Goal: Task Accomplishment & Management: Use online tool/utility

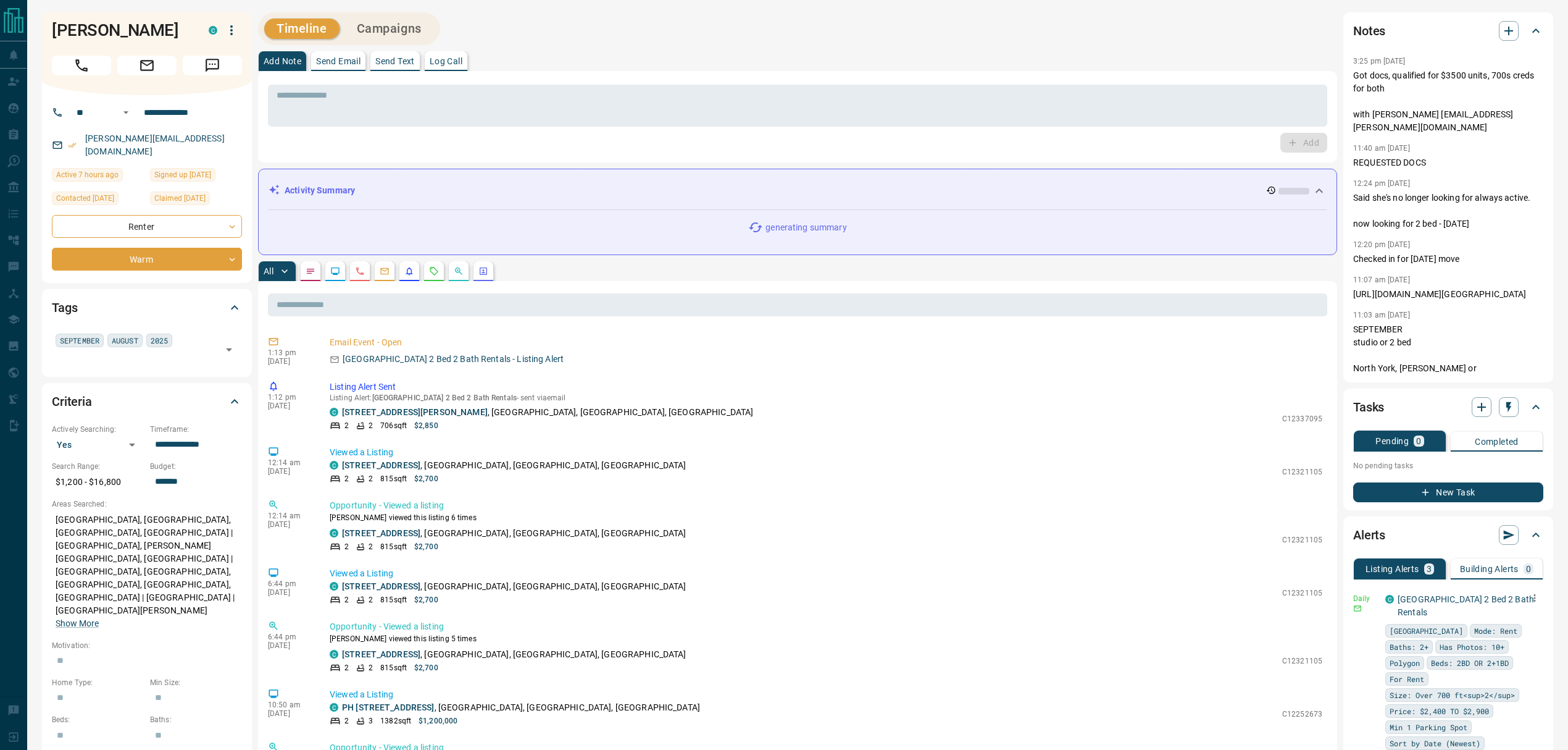
click at [1534, 599] on icon "button" at bounding box center [1534, 598] width 2 height 7
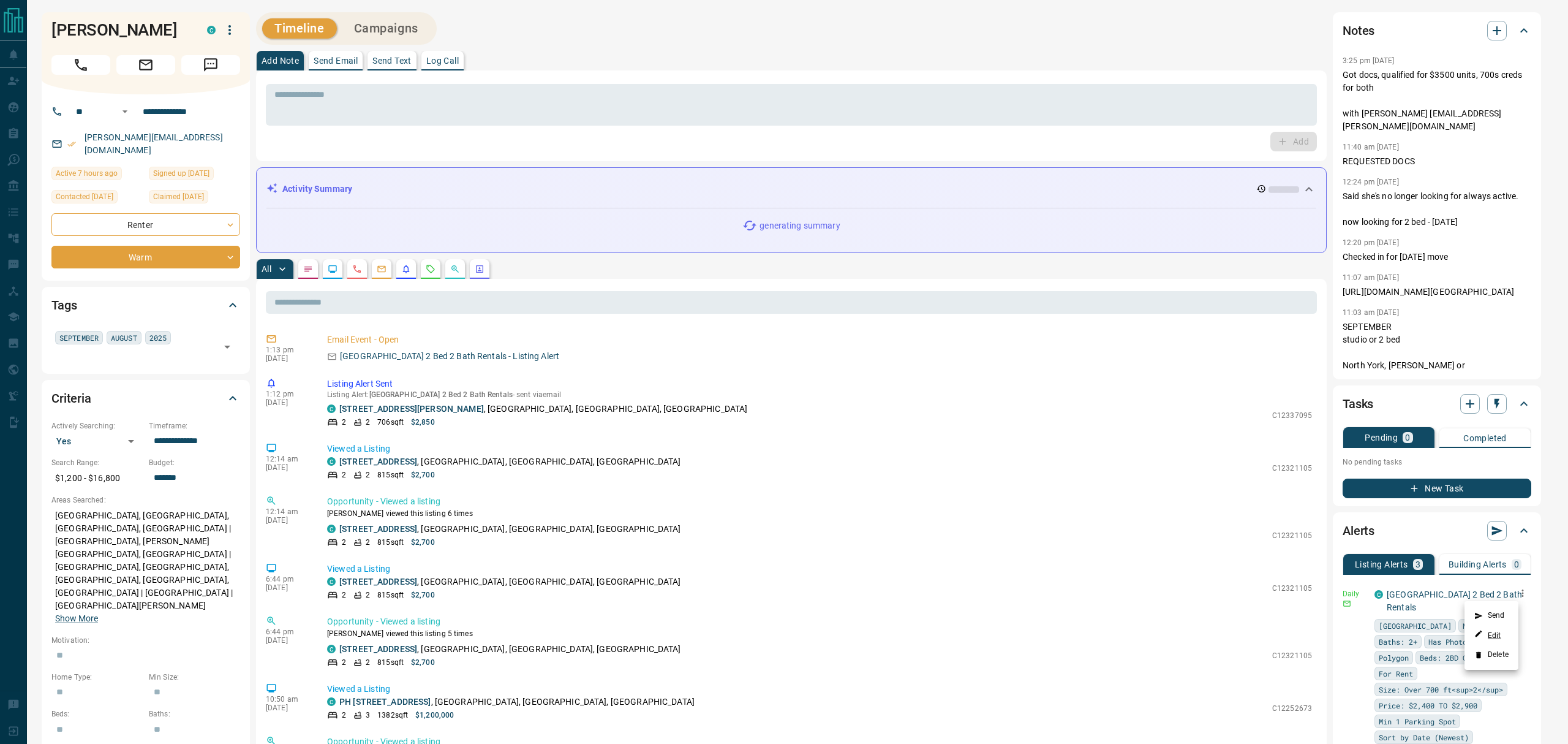
click at [1493, 640] on link "Edit" at bounding box center [1488, 635] width 27 height 12
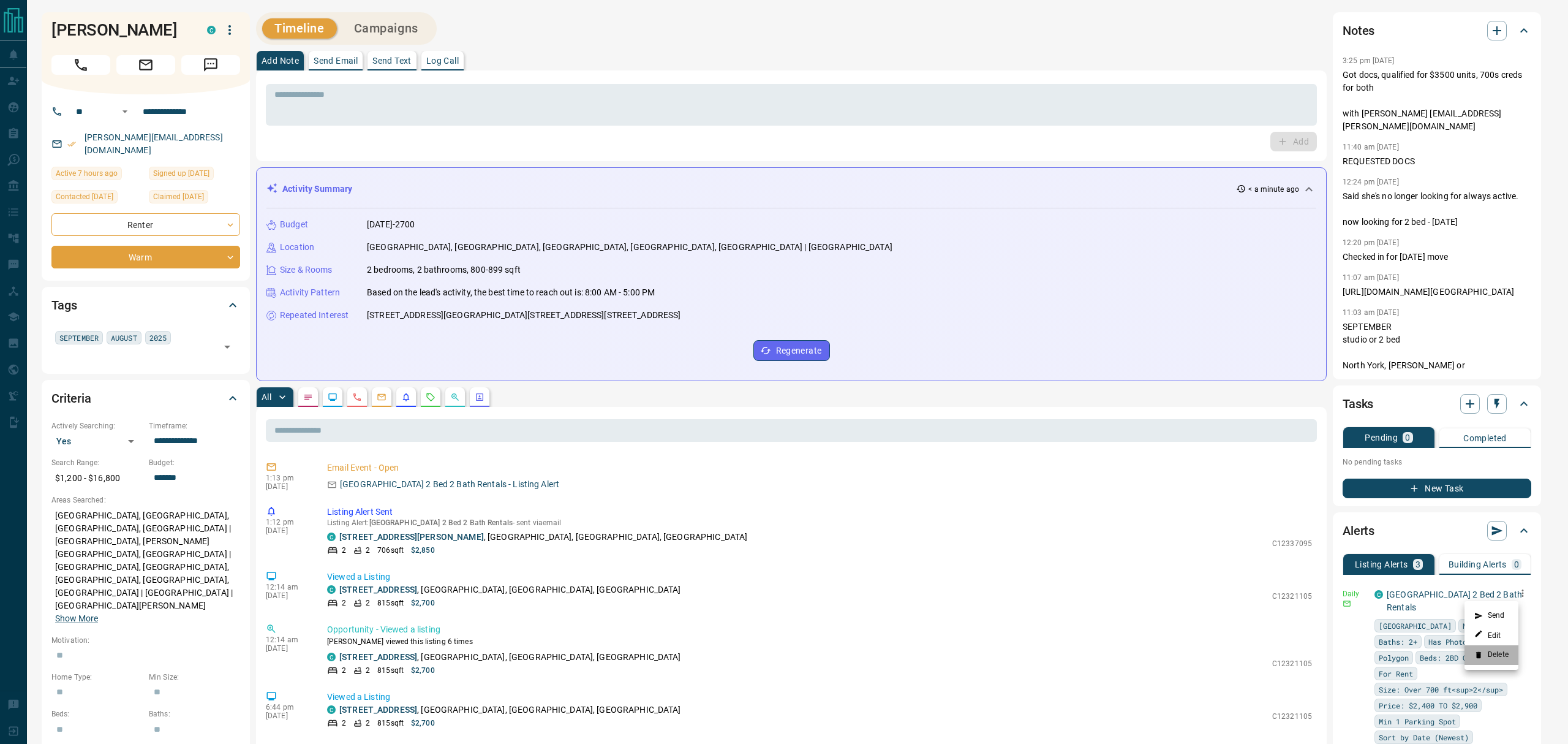
click at [1502, 655] on li "Delete" at bounding box center [1492, 655] width 54 height 20
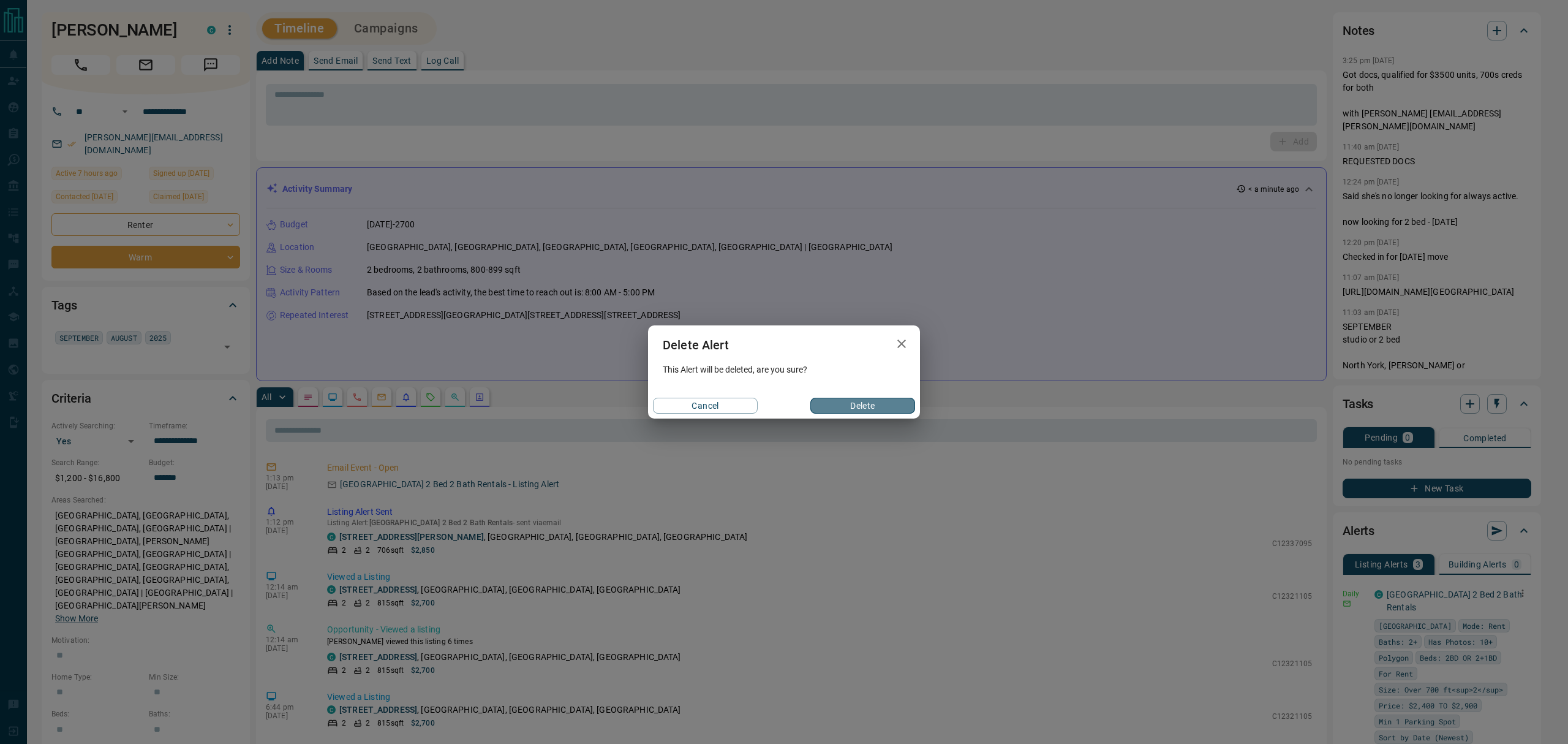
click at [875, 411] on button "Delete" at bounding box center [863, 406] width 105 height 16
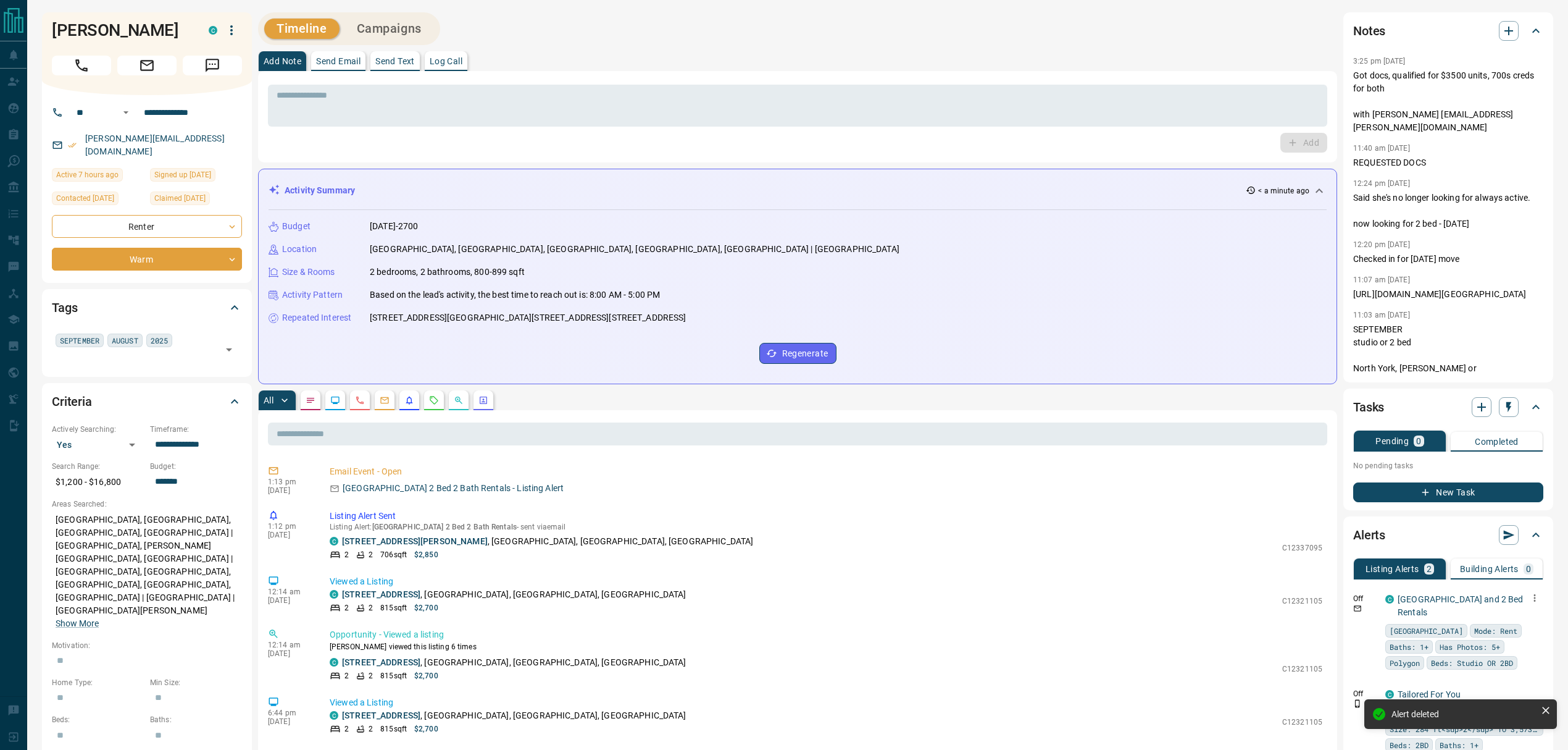
click at [1536, 599] on icon "button" at bounding box center [1534, 598] width 11 height 11
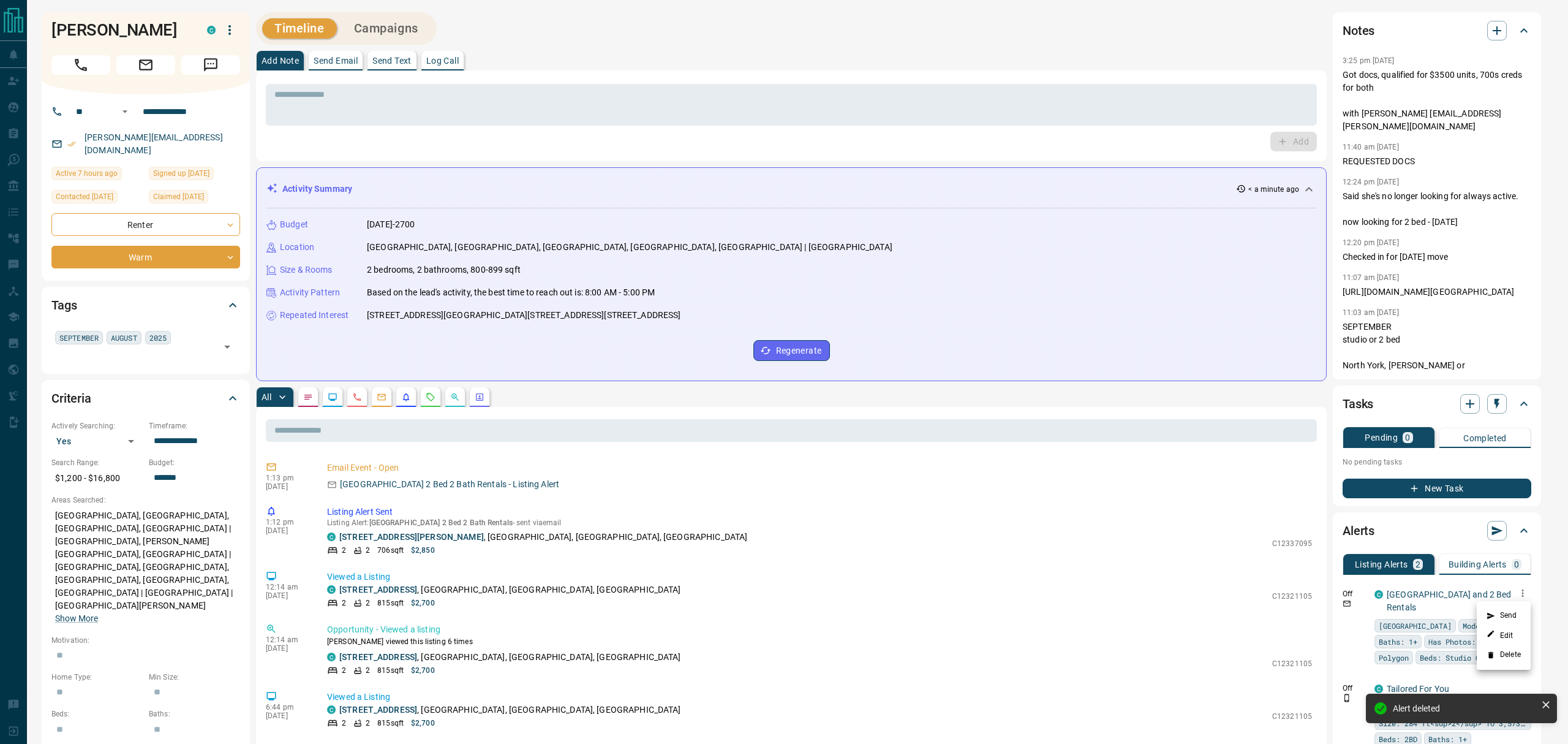
click at [1503, 657] on li "Delete" at bounding box center [1503, 655] width 54 height 20
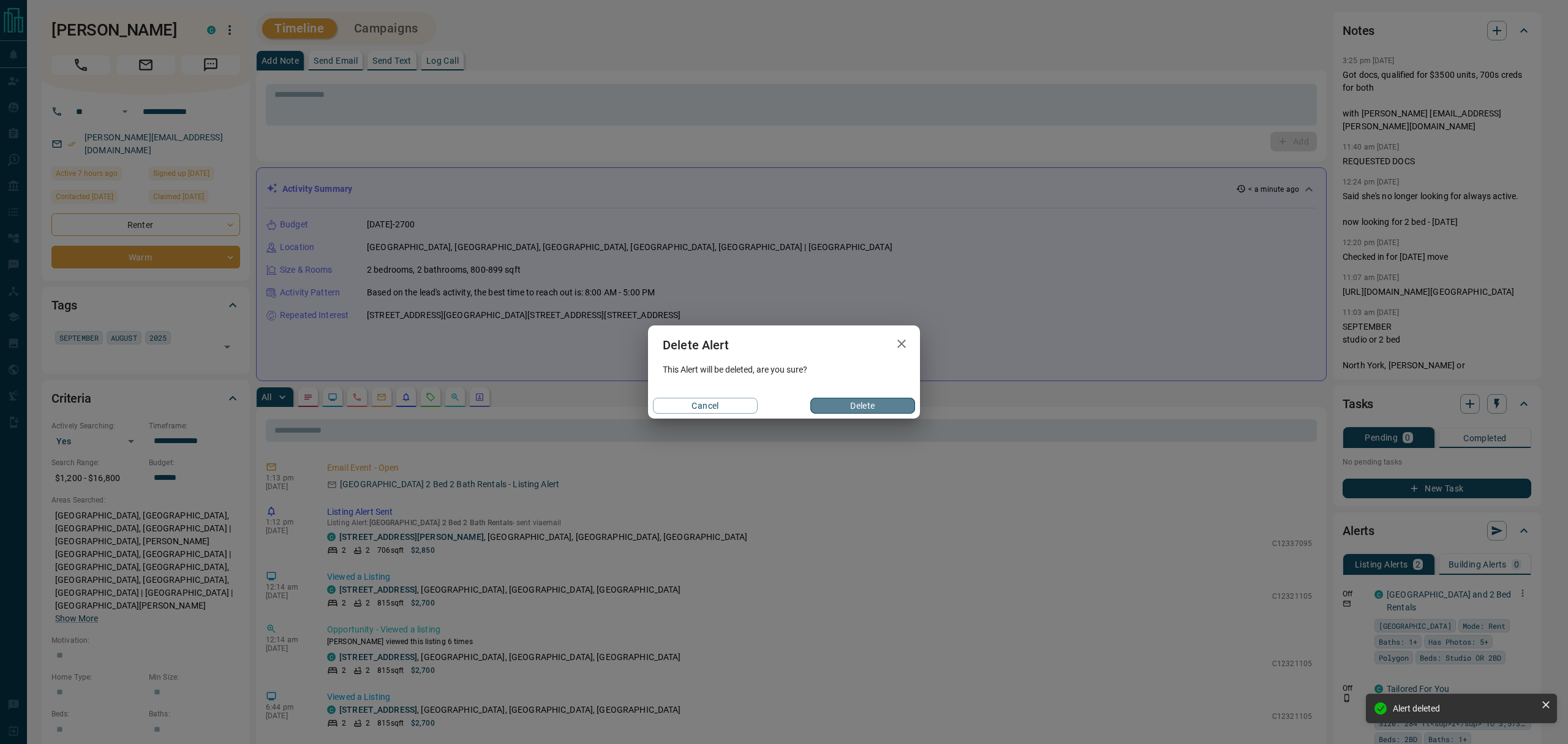
click at [875, 401] on button "Delete" at bounding box center [863, 406] width 105 height 16
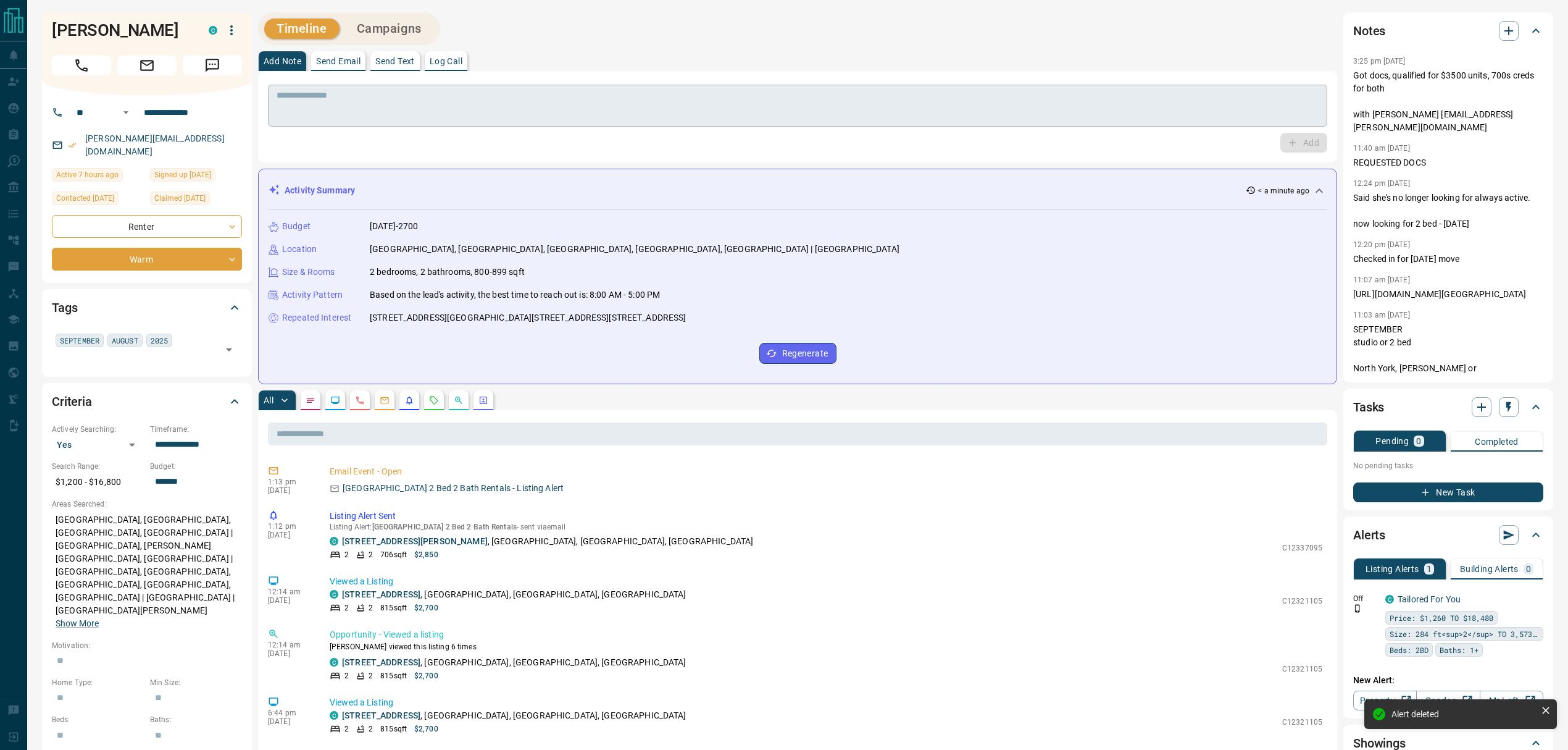
click at [1037, 105] on textarea at bounding box center [797, 106] width 1042 height 32
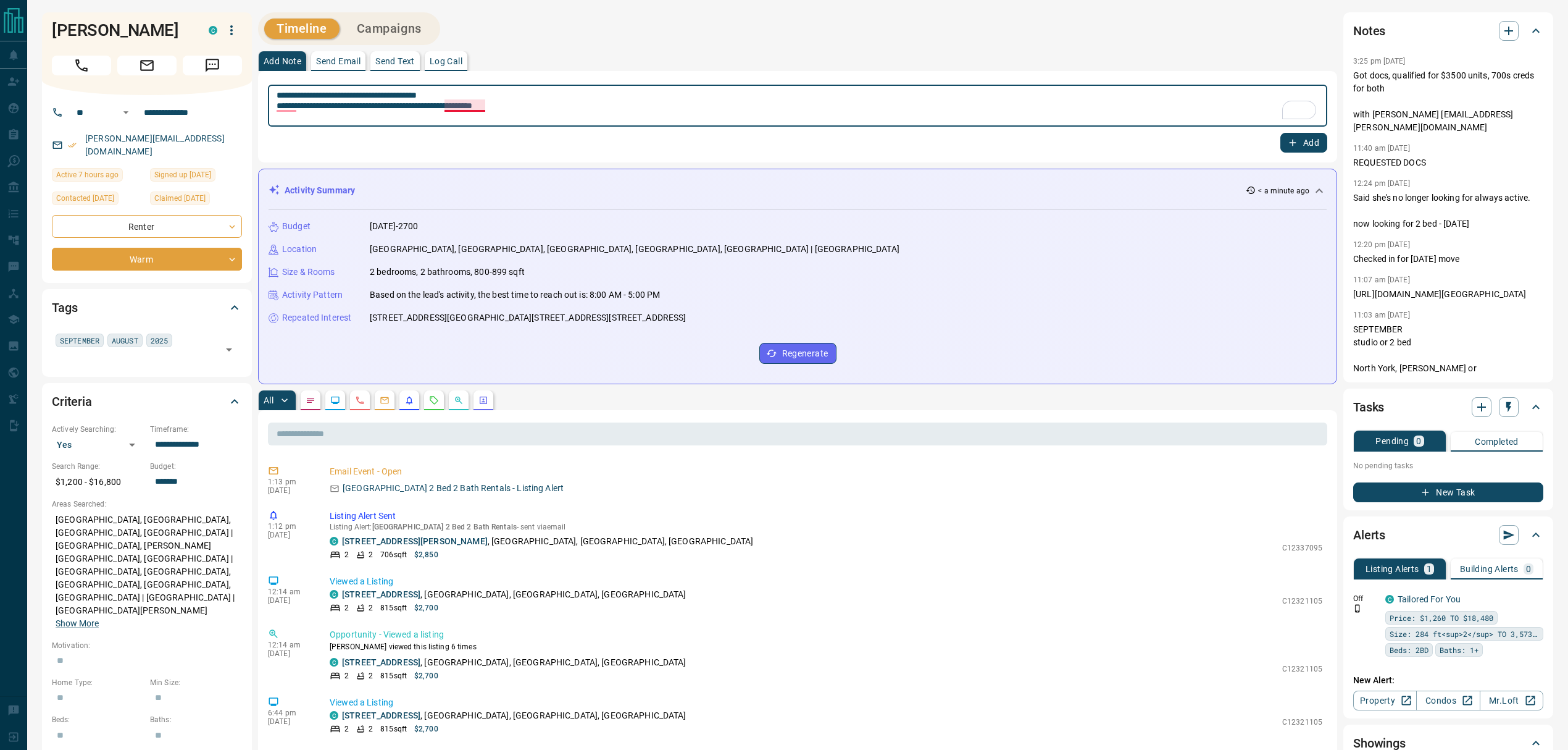
click at [470, 107] on textarea "**********" at bounding box center [797, 106] width 1042 height 32
click at [494, 114] on div "Correct article usage an unrealistic" at bounding box center [501, 131] width 133 height 38
type textarea "**********"
click at [1302, 139] on button "Add" at bounding box center [1303, 143] width 47 height 20
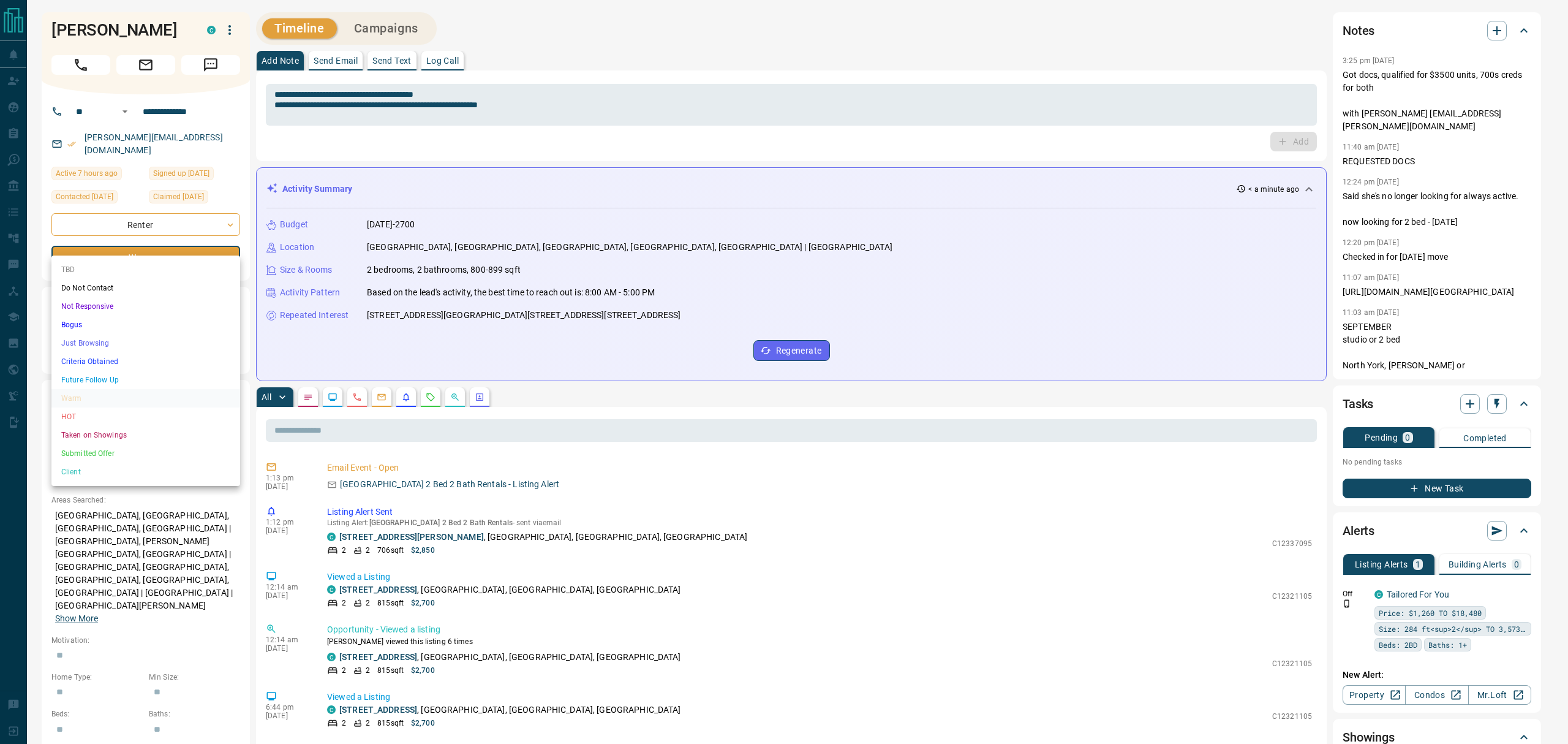
click at [224, 239] on body "**********" at bounding box center [784, 731] width 1568 height 1463
click at [89, 340] on li "Just Browsing" at bounding box center [145, 343] width 188 height 18
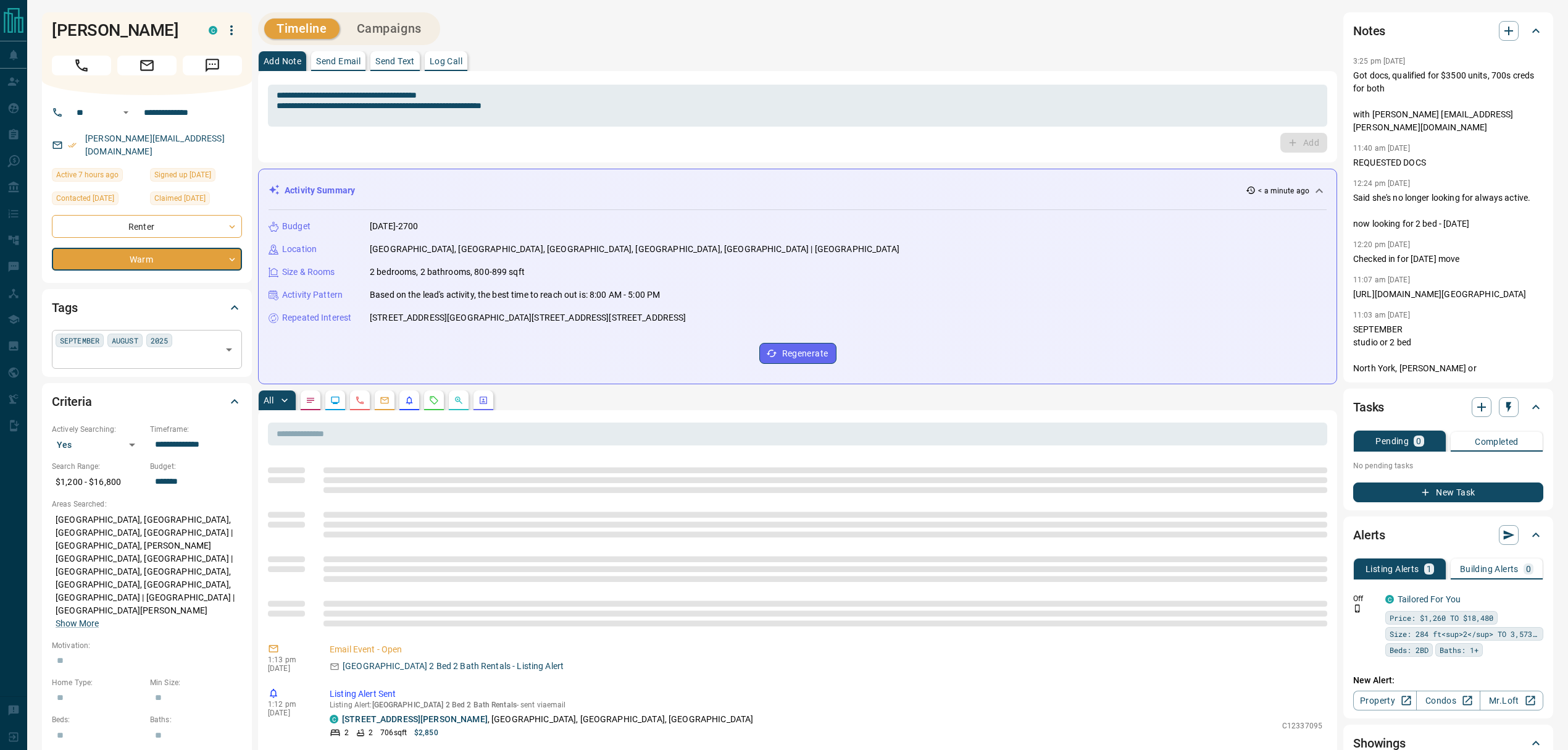
click at [89, 351] on input "text" at bounding box center [137, 358] width 162 height 14
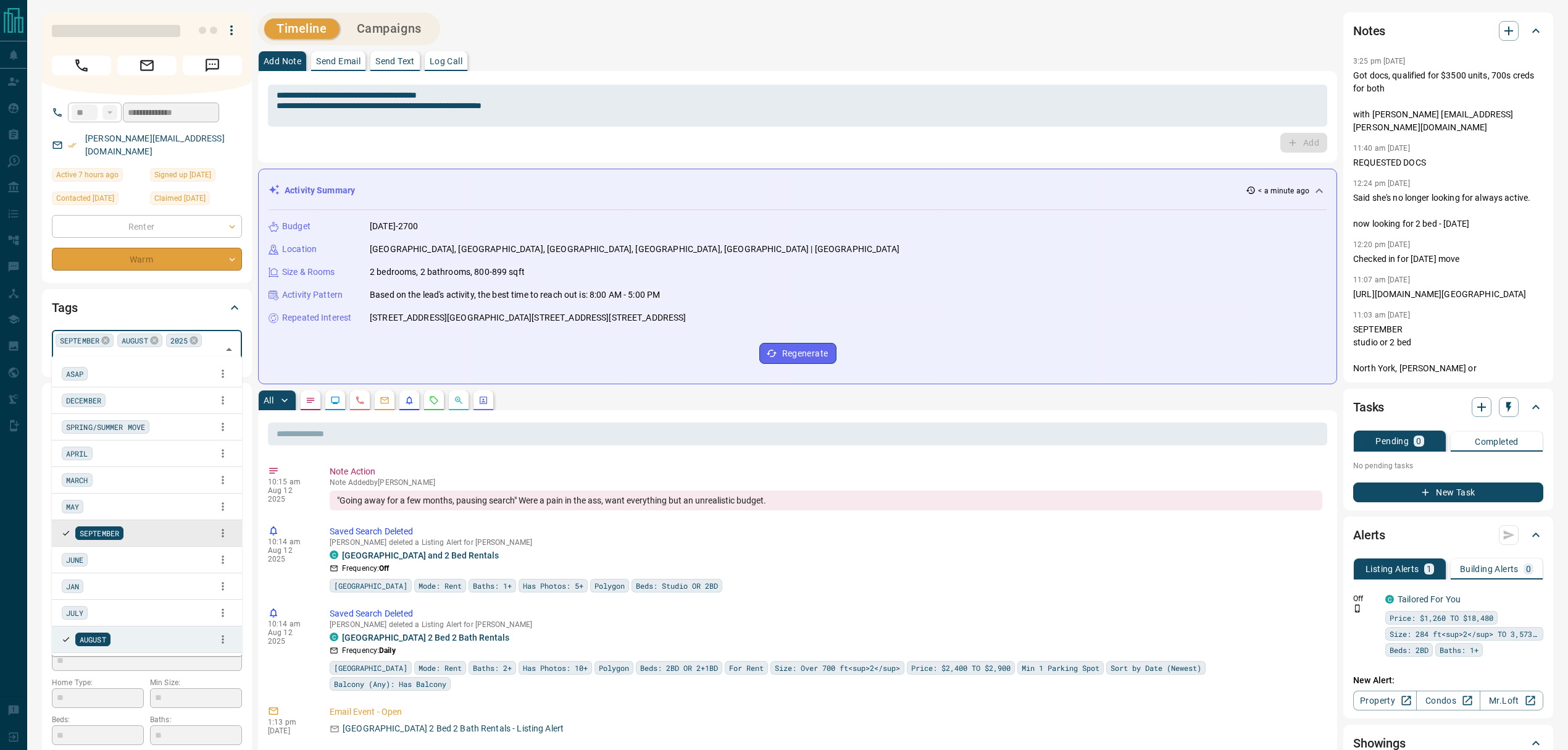
type input "*"
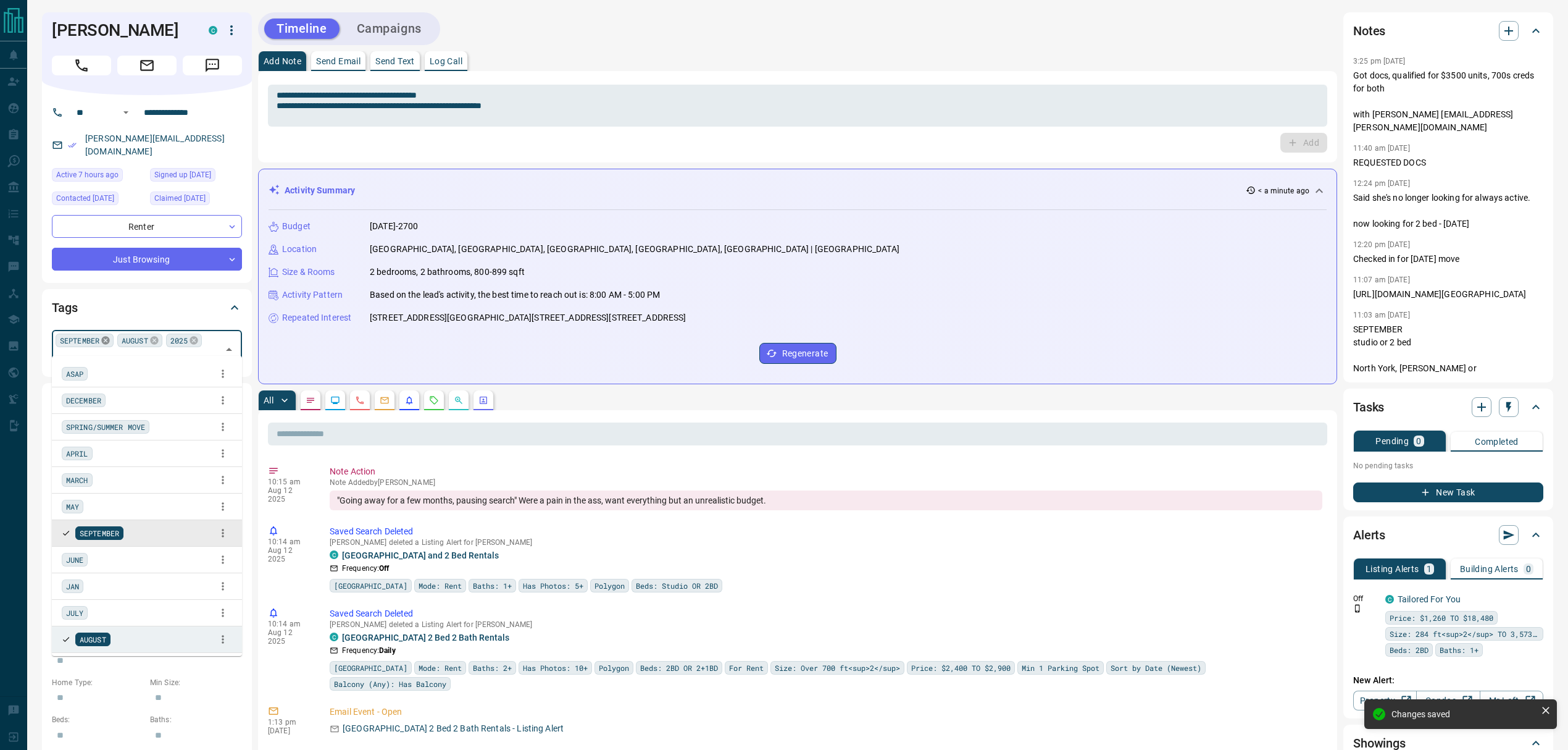
click at [107, 337] on icon at bounding box center [105, 340] width 8 height 8
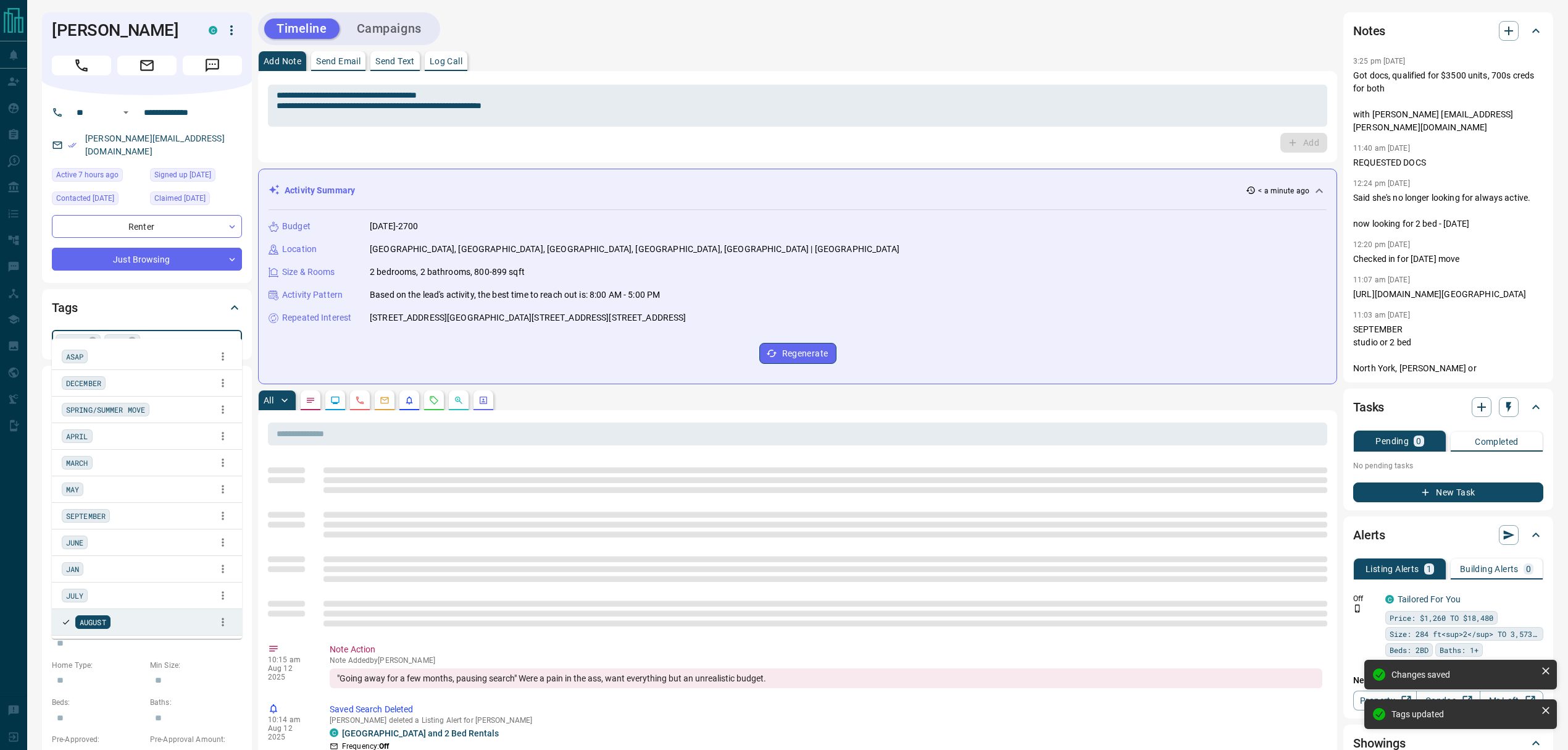
click at [93, 337] on icon at bounding box center [92, 340] width 8 height 8
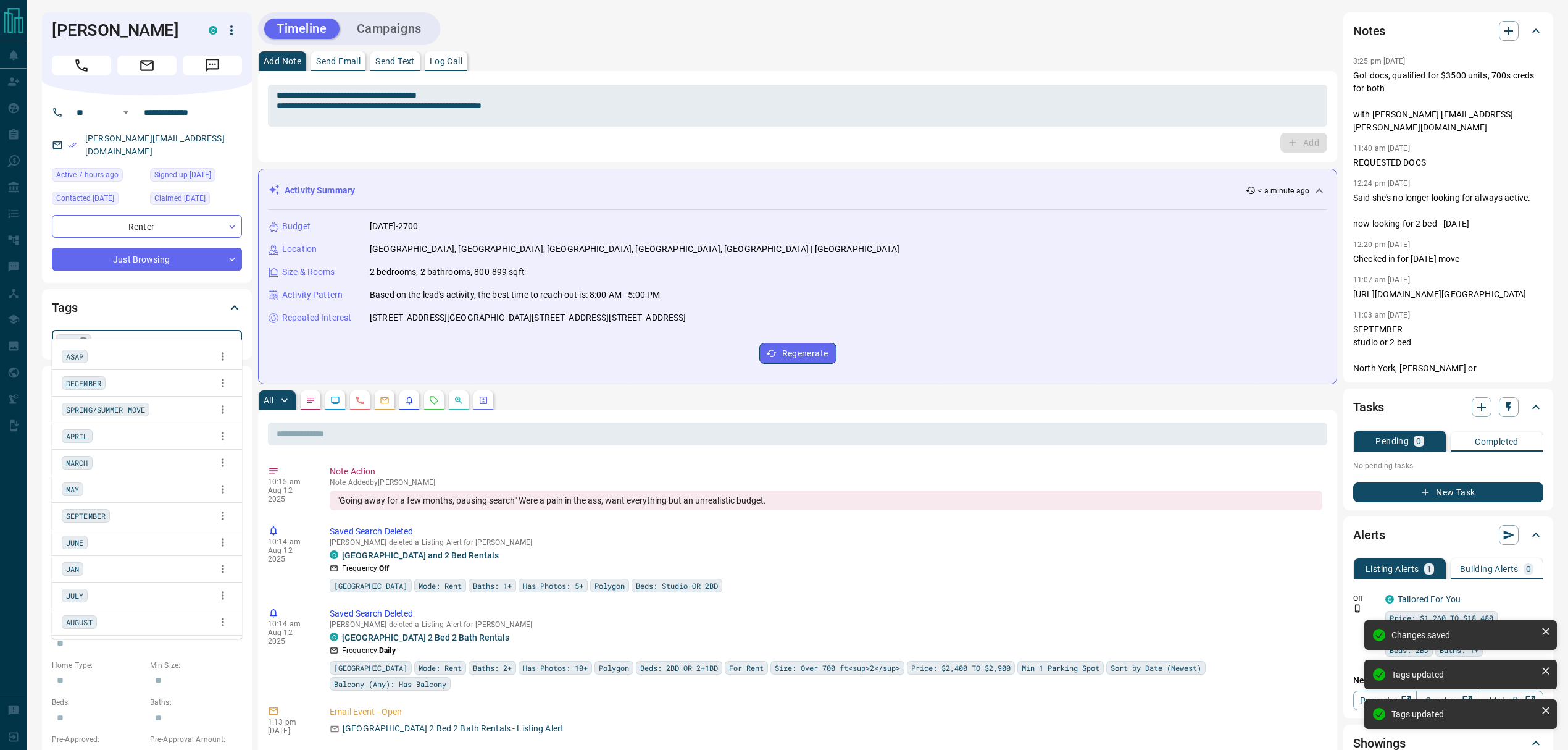
click at [83, 336] on icon at bounding box center [83, 340] width 10 height 10
click at [643, 32] on div "Timeline Campaigns" at bounding box center [797, 29] width 1079 height 33
